Goal: Task Accomplishment & Management: Use online tool/utility

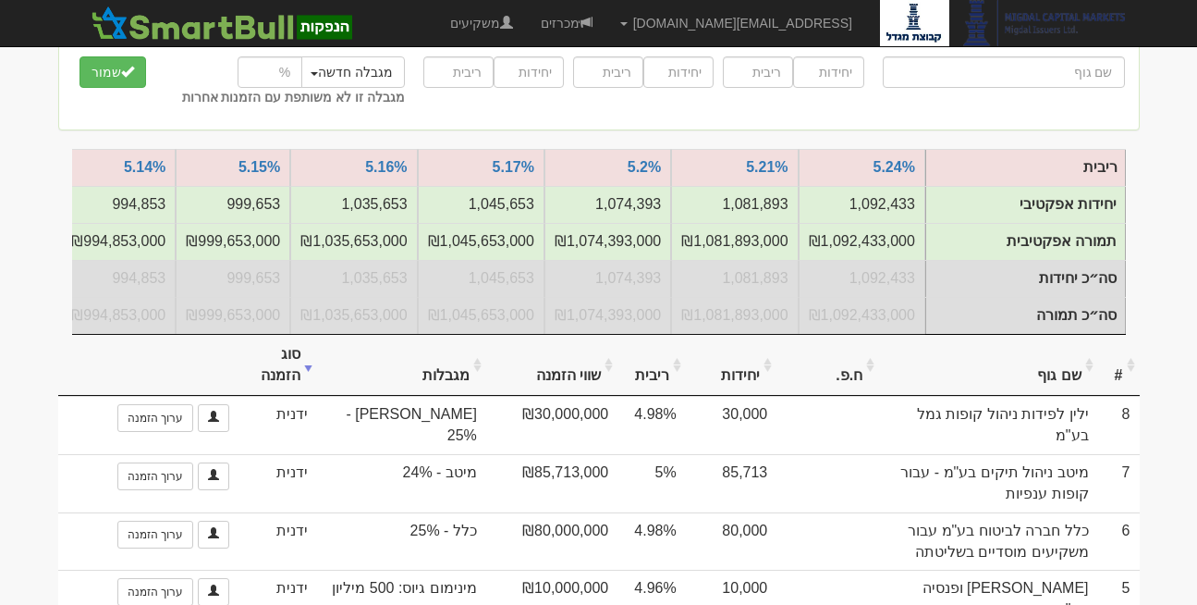
scroll to position [273, 0]
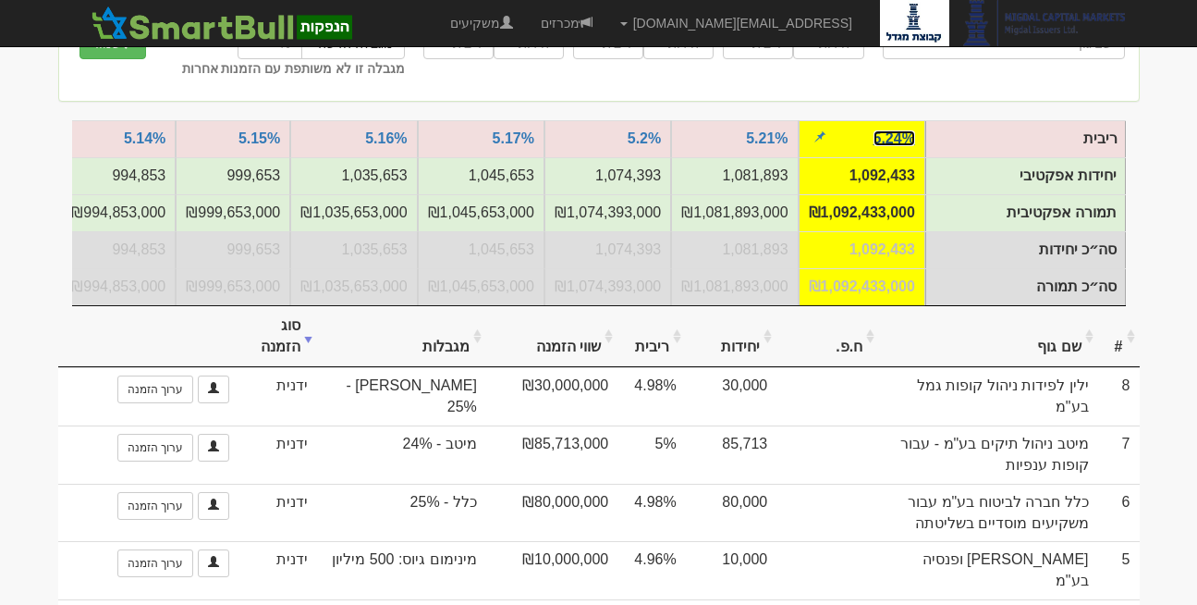
click at [892, 139] on link "5.24%" at bounding box center [895, 138] width 42 height 16
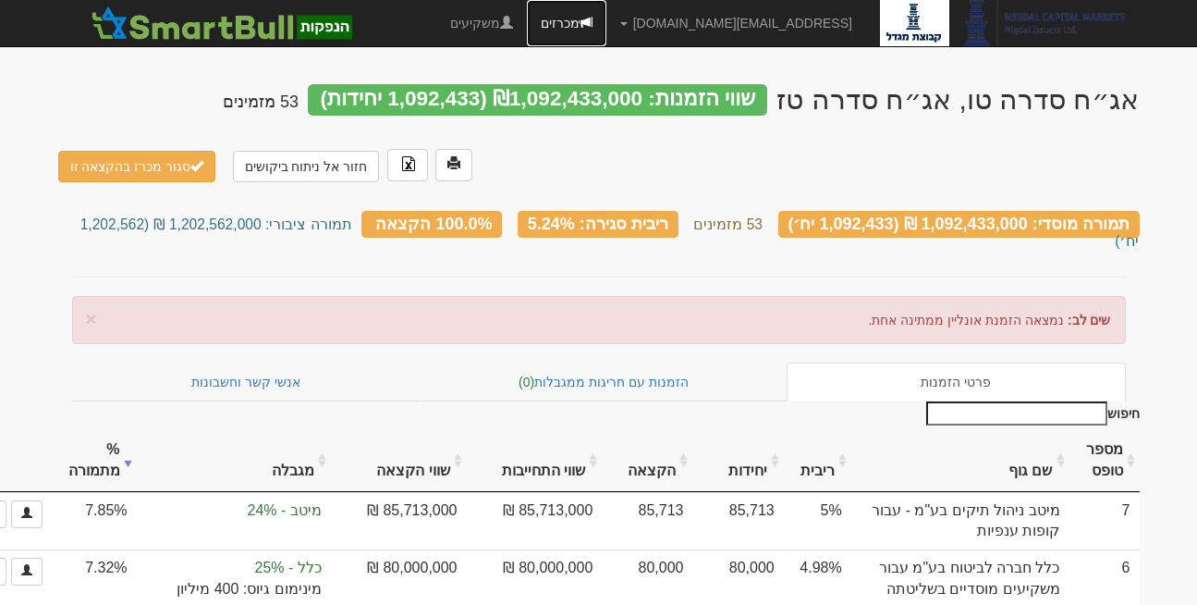
click at [606, 27] on link "מכרזים" at bounding box center [567, 23] width 80 height 46
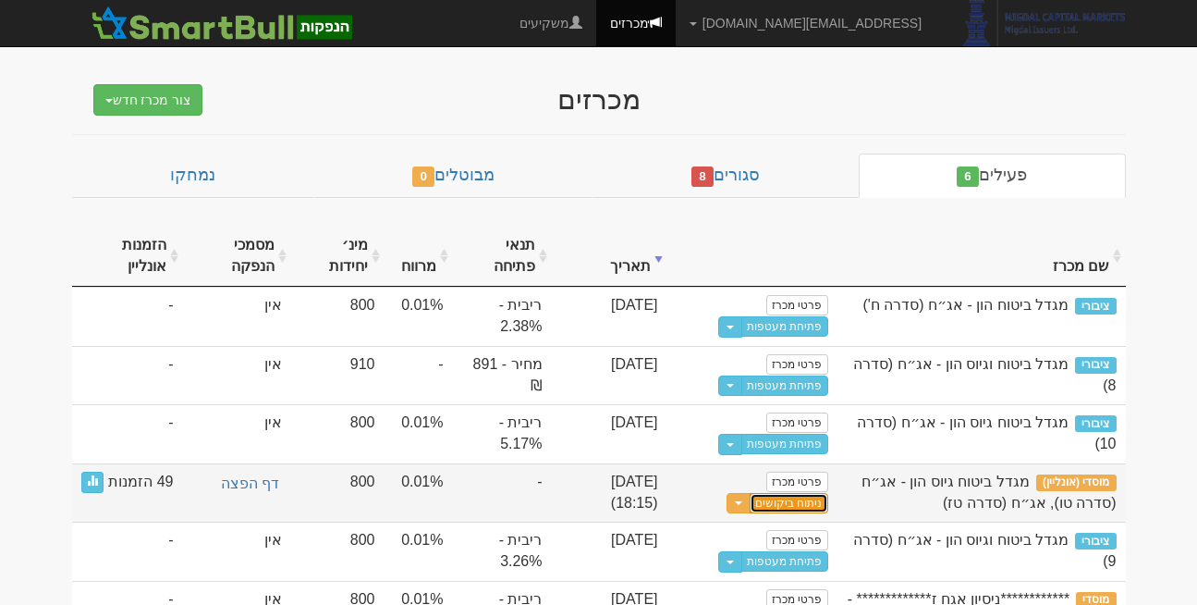
click at [814, 502] on link "ניתוח ביקושים" at bounding box center [789, 503] width 78 height 21
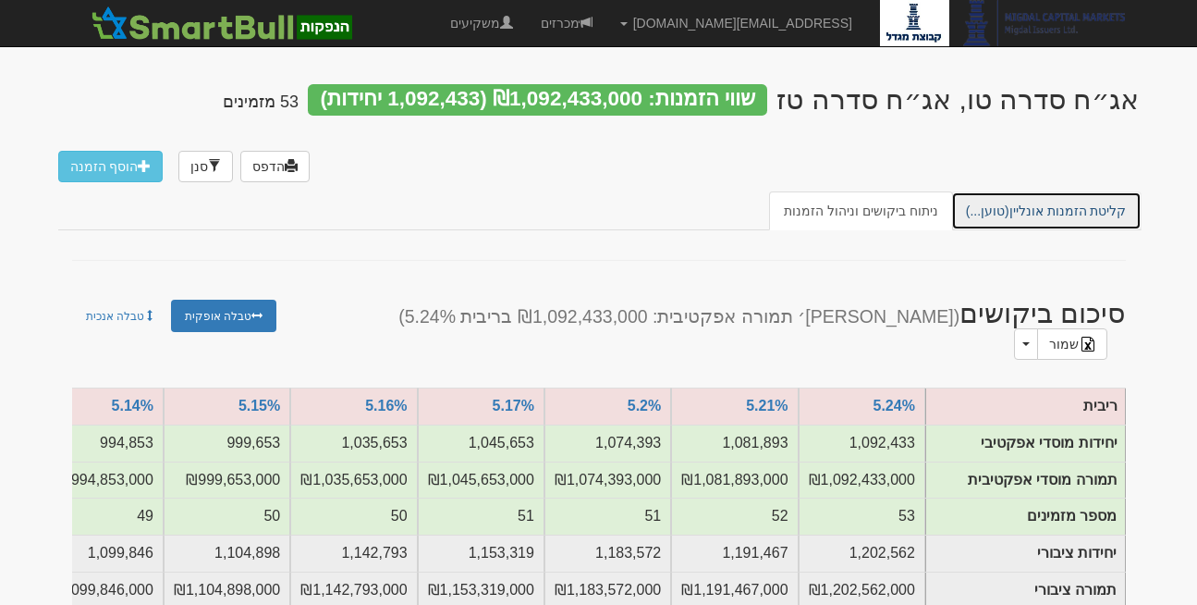
click at [1045, 215] on link "קליטת הזמנות אונליין (טוען...)" at bounding box center [1046, 210] width 190 height 39
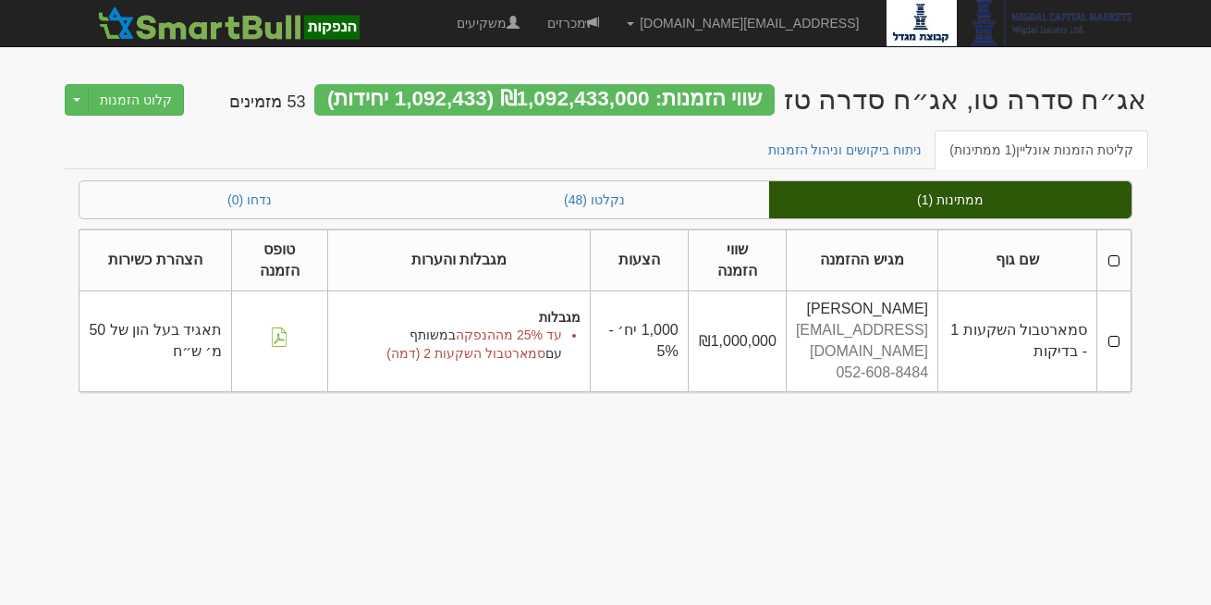
click at [1116, 329] on td at bounding box center [1114, 341] width 34 height 100
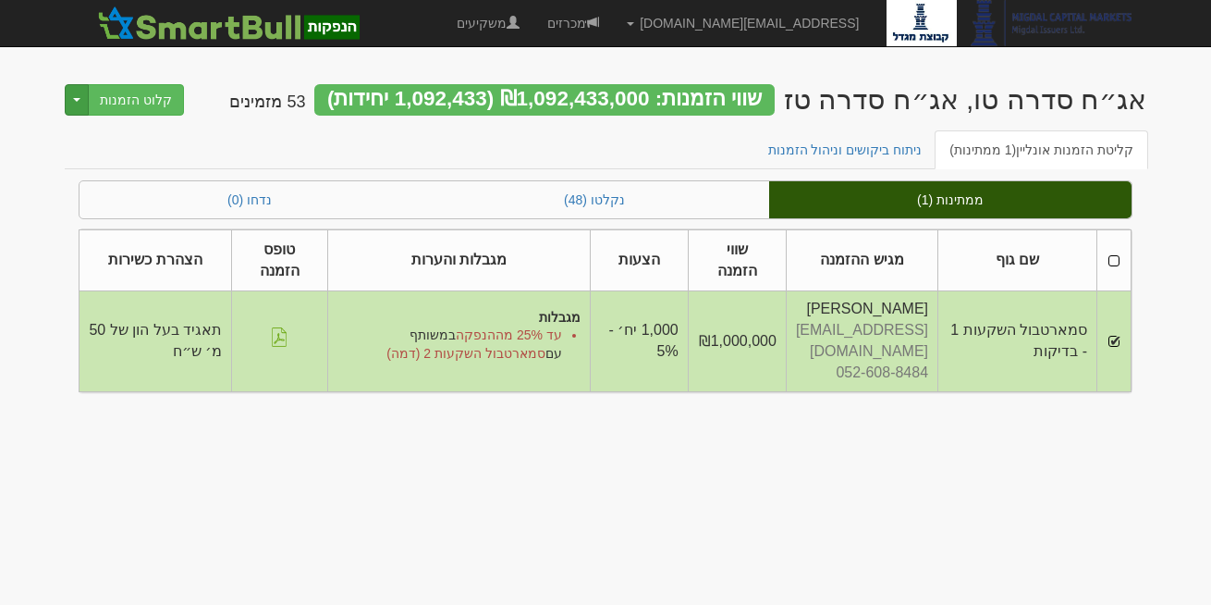
click at [72, 105] on button "Toggle Dropdown" at bounding box center [77, 99] width 24 height 31
click at [113, 146] on link "דחה הזמנות" at bounding box center [110, 135] width 146 height 24
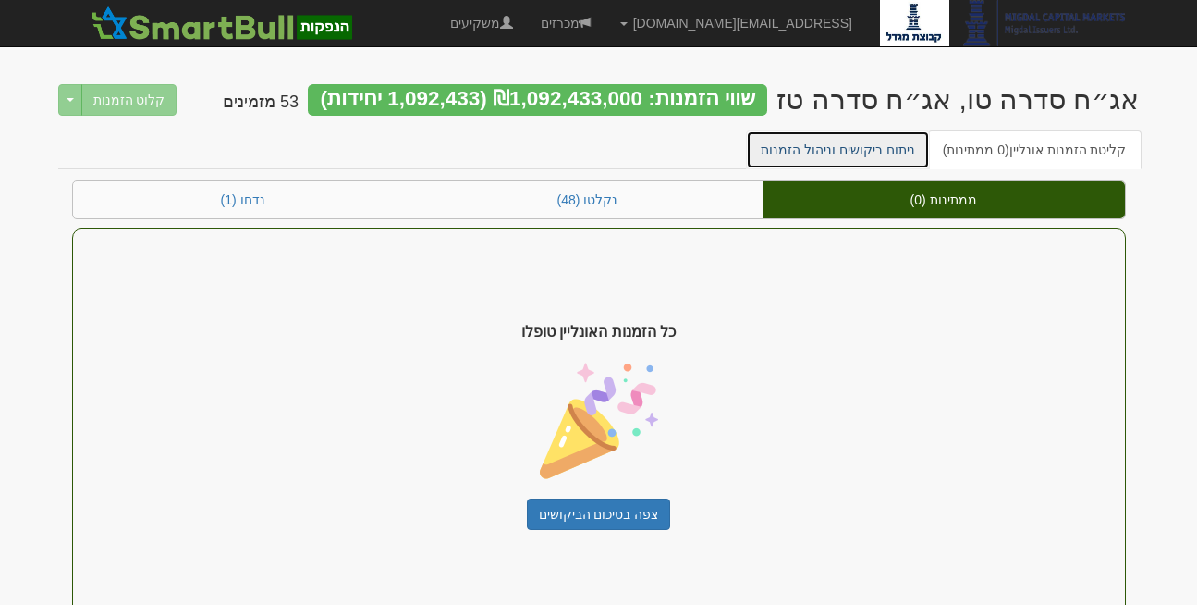
click at [872, 143] on link "ניתוח ביקושים וניהול הזמנות" at bounding box center [838, 149] width 184 height 39
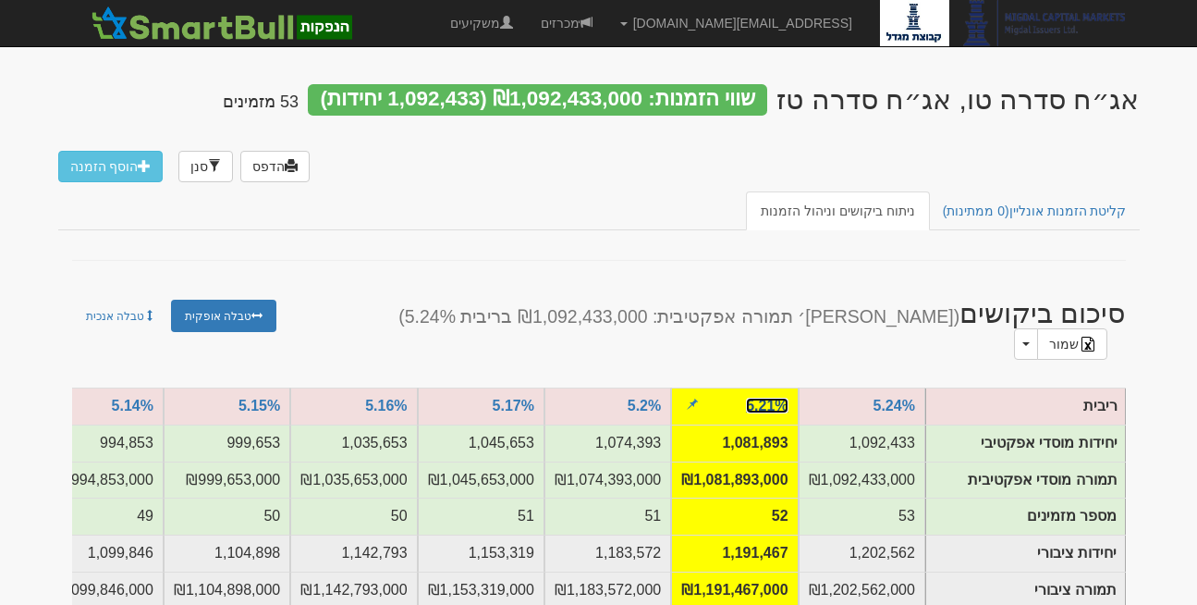
click at [765, 398] on link "5.21%" at bounding box center [767, 406] width 42 height 16
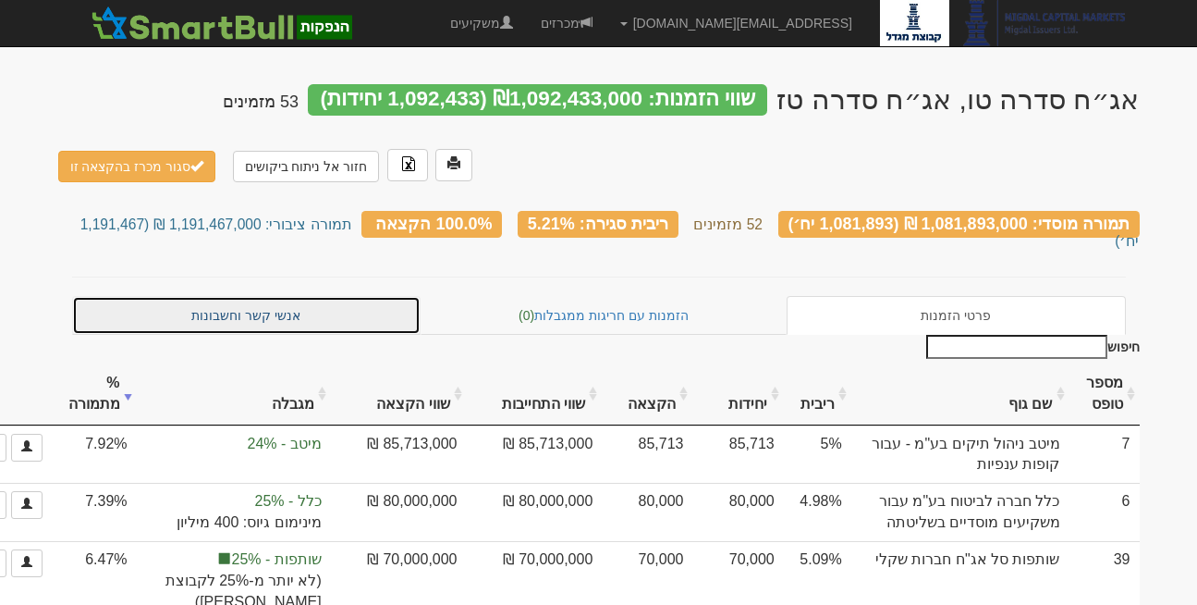
click at [256, 296] on link "אנשי קשר וחשבונות" at bounding box center [246, 315] width 349 height 39
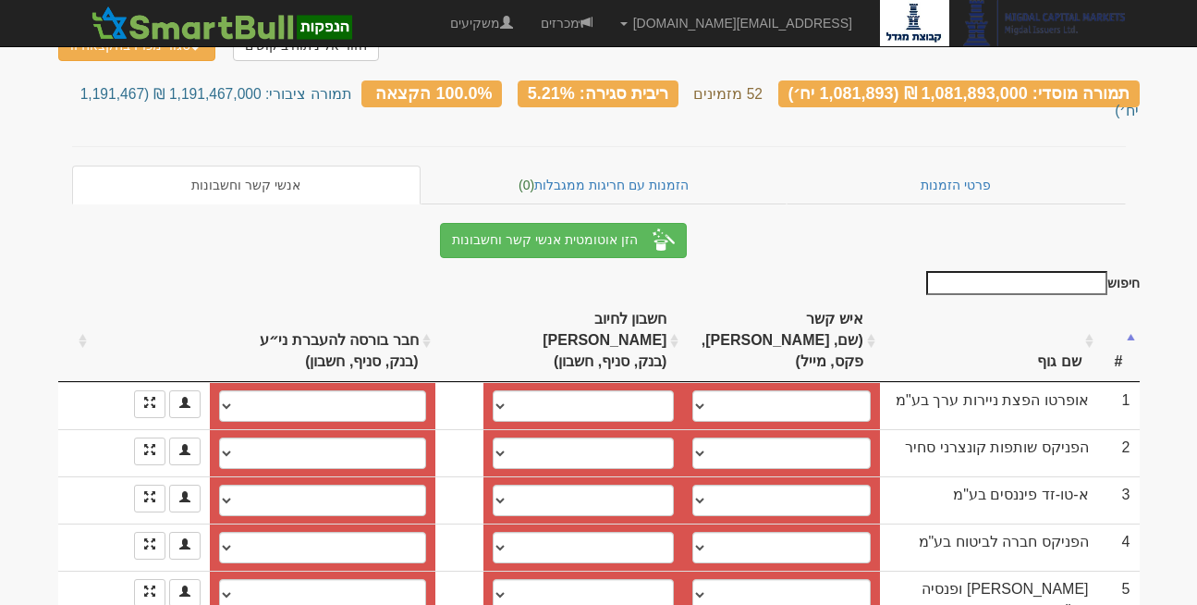
scroll to position [318, 0]
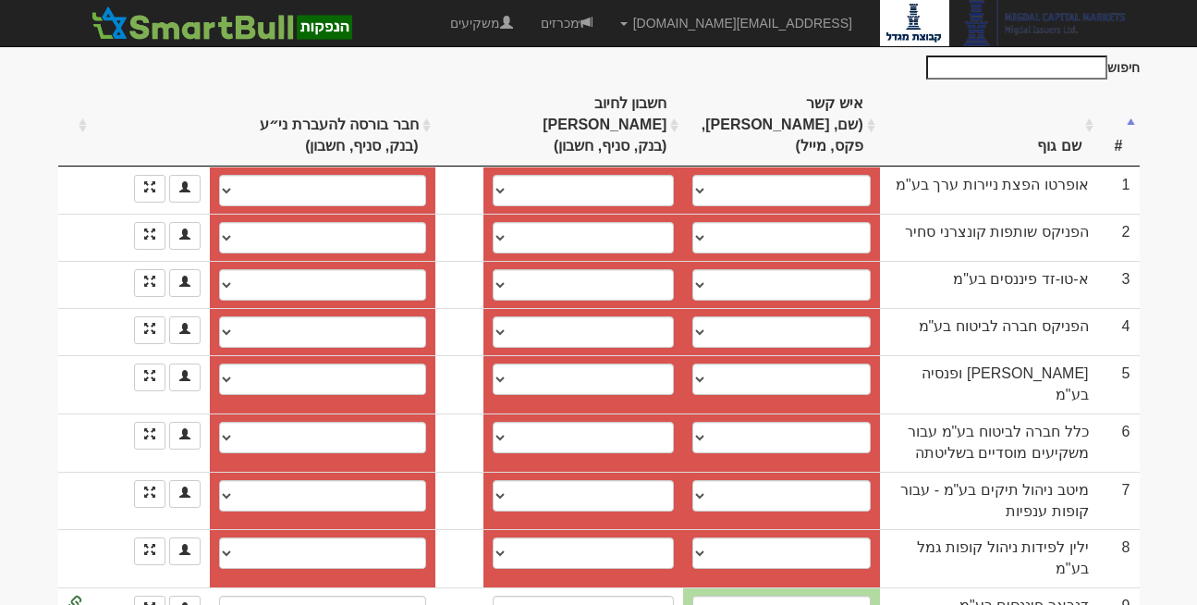
scroll to position [318, 0]
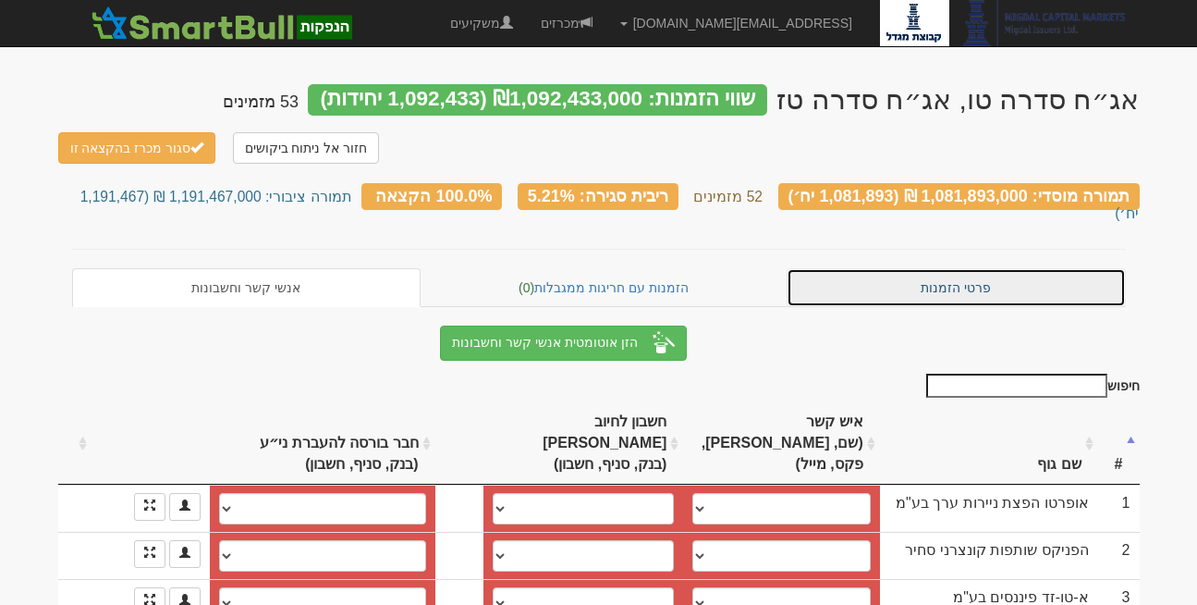
click at [963, 268] on link "פרטי הזמנות" at bounding box center [956, 287] width 339 height 39
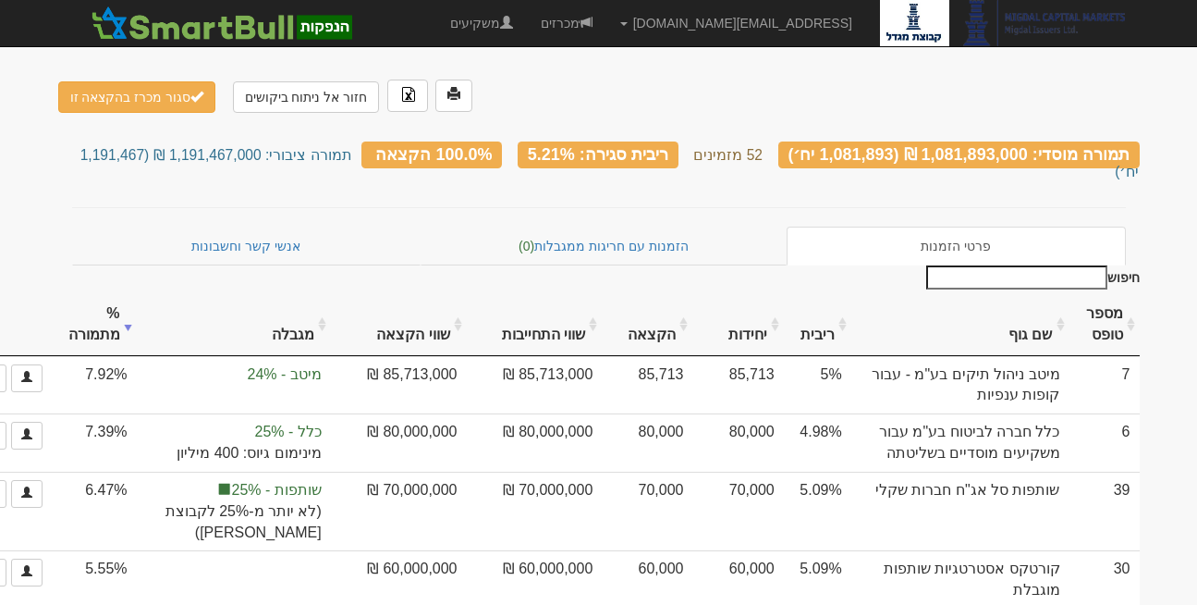
scroll to position [69, 0]
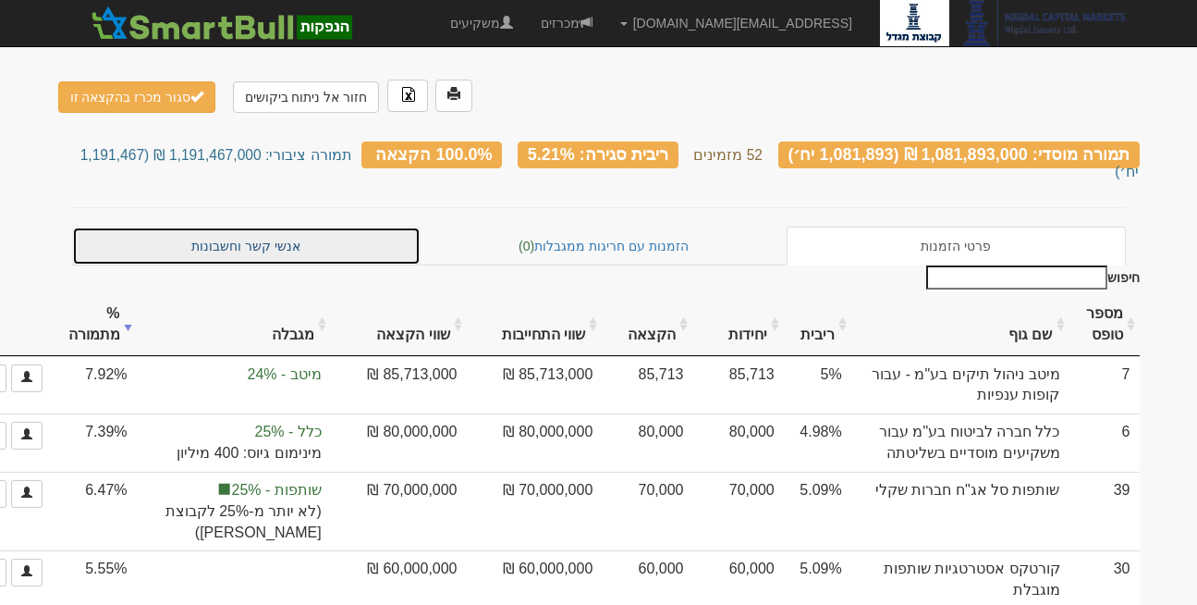
click at [240, 227] on link "אנשי קשר וחשבונות" at bounding box center [246, 246] width 349 height 39
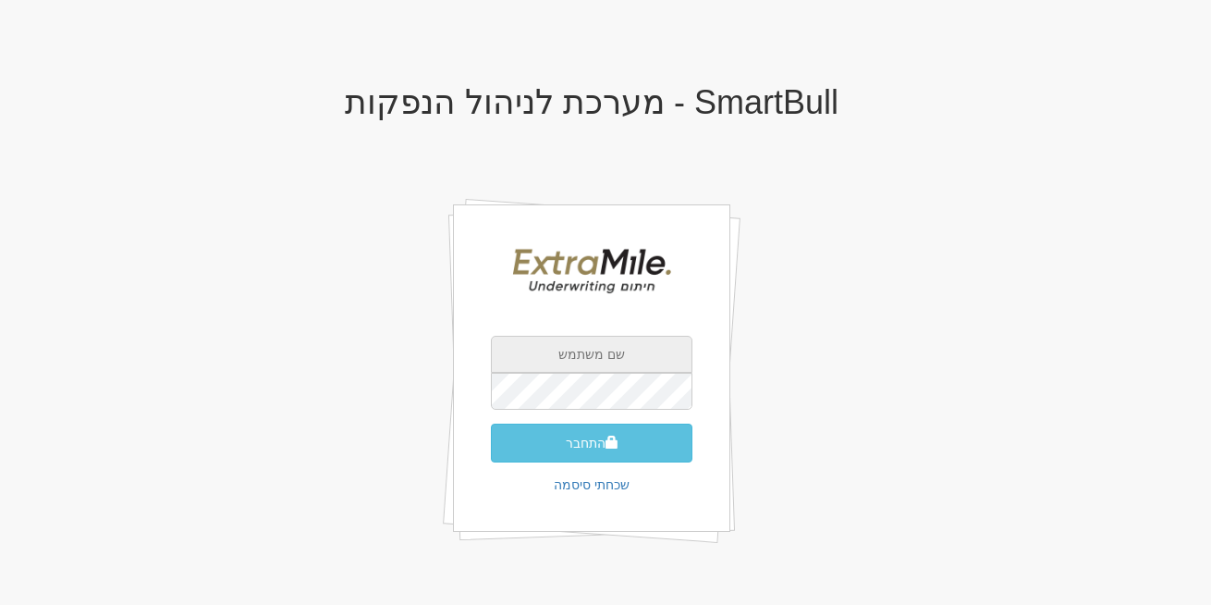
type input "rona@smartbull.co.il"
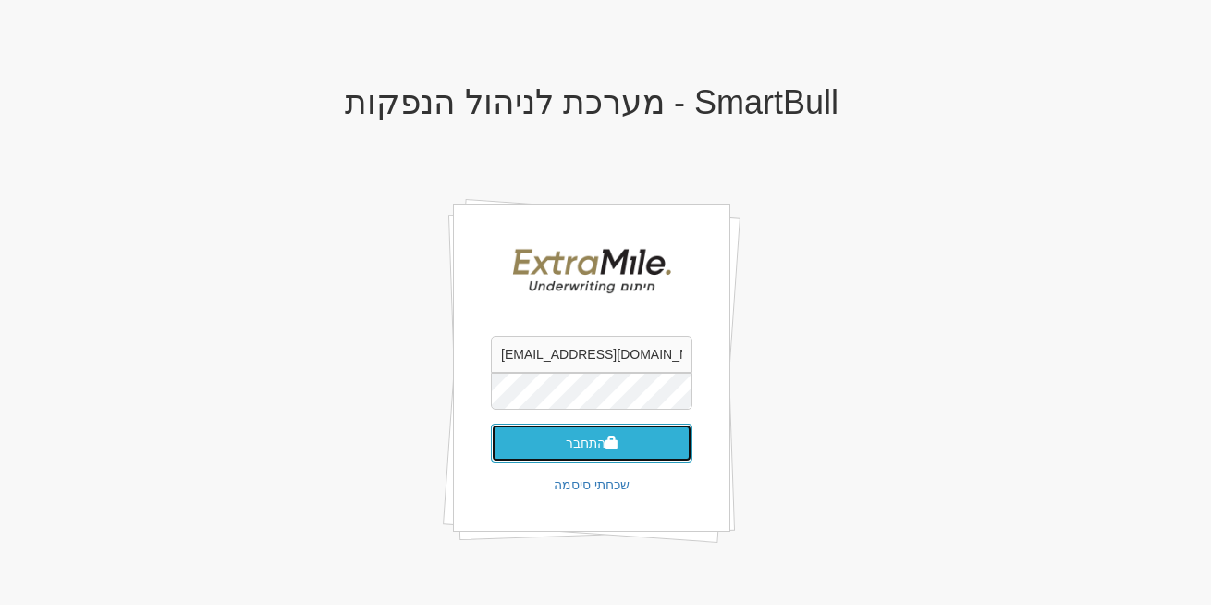
click at [579, 448] on button "התחבר" at bounding box center [592, 442] width 202 height 39
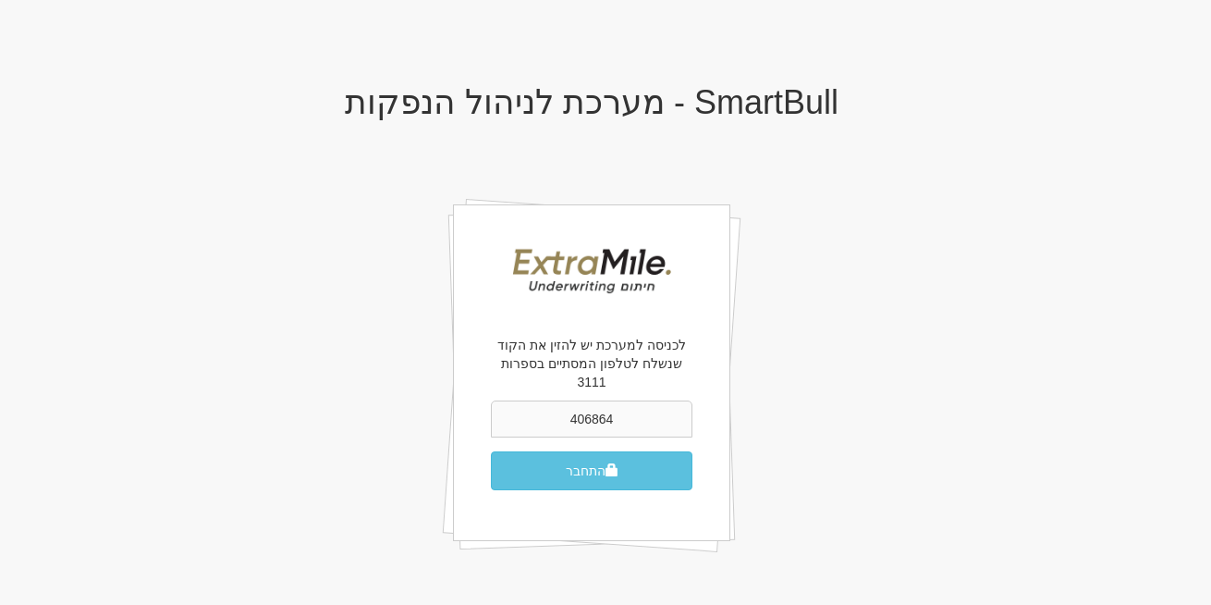
type input "406864"
click at [625, 451] on button "התחבר" at bounding box center [592, 470] width 202 height 39
